Goal: Task Accomplishment & Management: Manage account settings

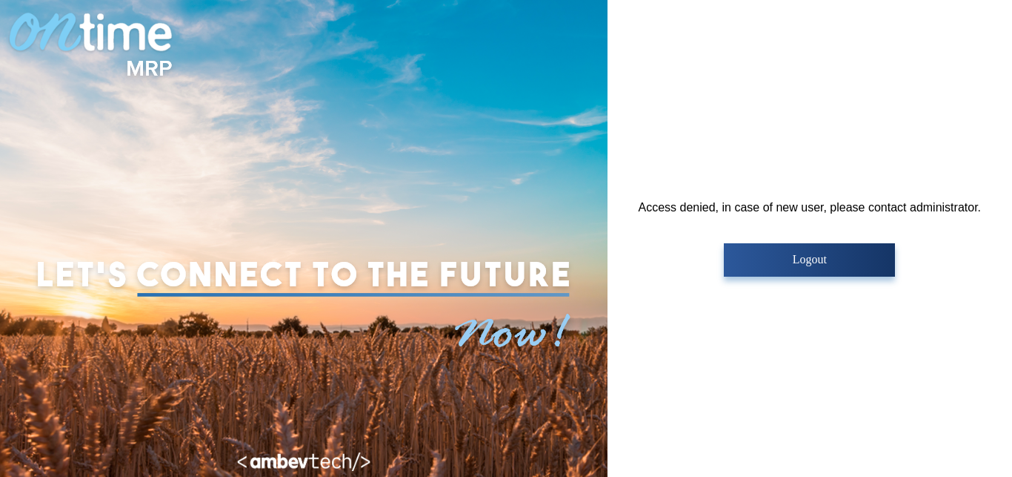
click at [525, 371] on img at bounding box center [304, 271] width 548 height 226
click at [366, 457] on img at bounding box center [303, 464] width 133 height 24
click at [812, 255] on p "Logout" at bounding box center [810, 259] width 162 height 13
click at [772, 256] on p "Logout" at bounding box center [810, 259] width 162 height 13
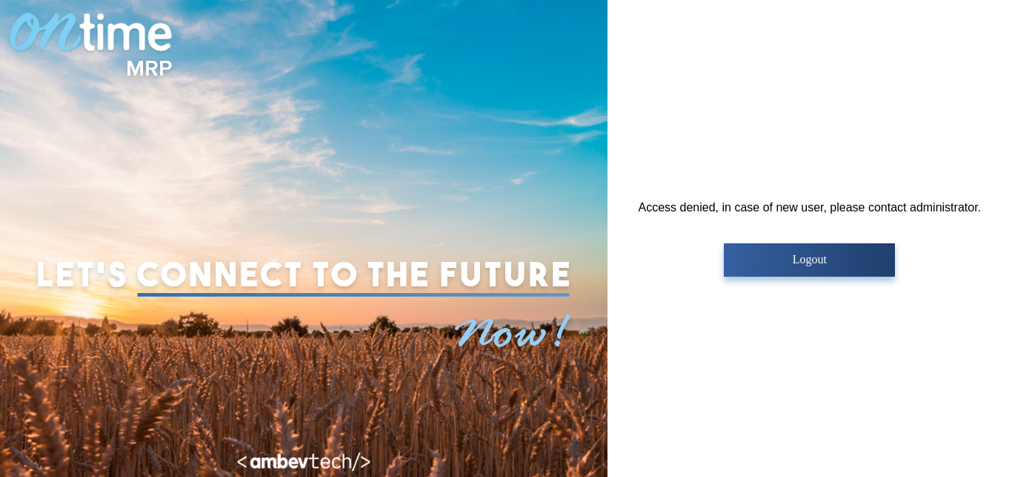
click at [756, 257] on p "Logout" at bounding box center [810, 259] width 162 height 13
